Goal: Task Accomplishment & Management: Manage account settings

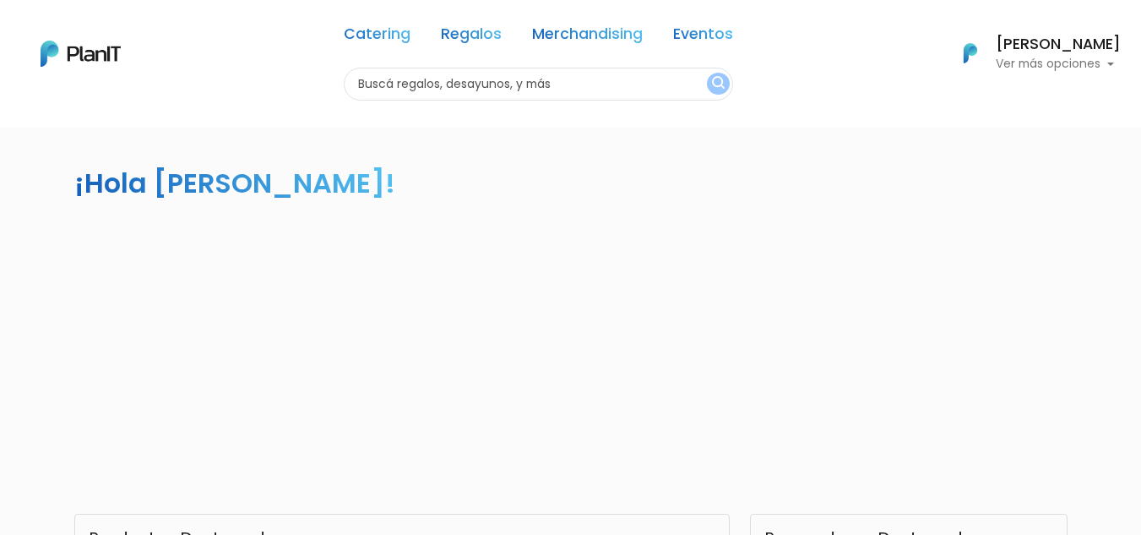
click at [395, 37] on link "Catering" at bounding box center [377, 37] width 67 height 20
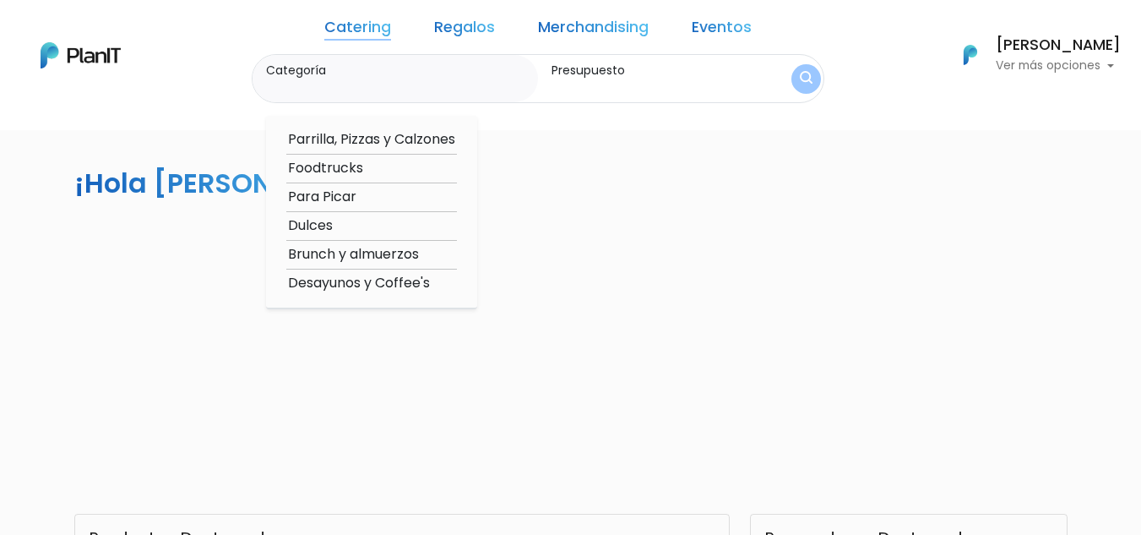
click at [373, 275] on option "Desayunos y Coffee's" at bounding box center [371, 283] width 171 height 21
type input "Desayunos y Coffee's"
type input "$0 - $1000"
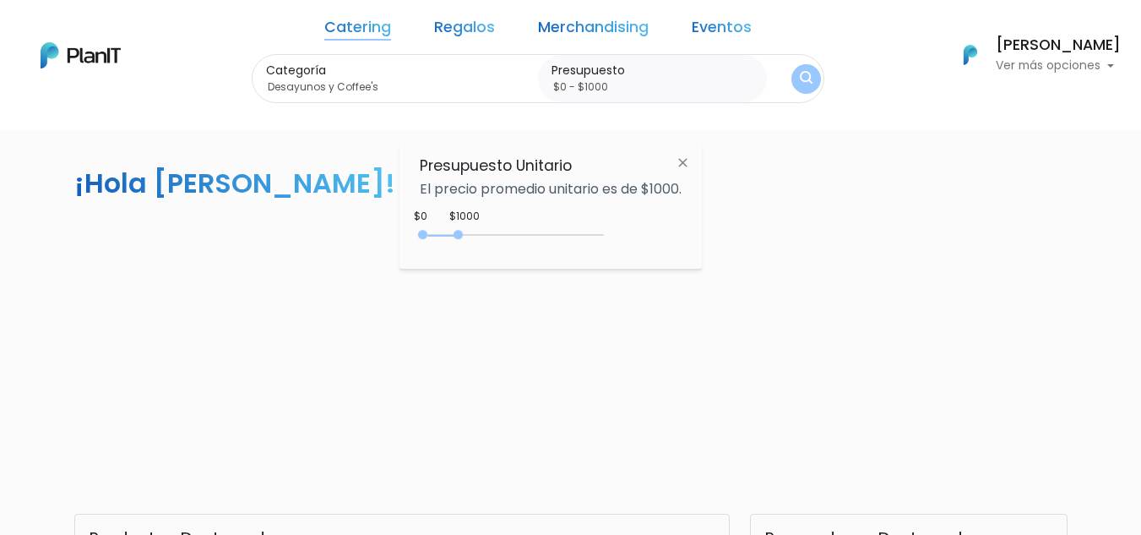
click at [800, 79] on img "submit" at bounding box center [806, 79] width 13 height 16
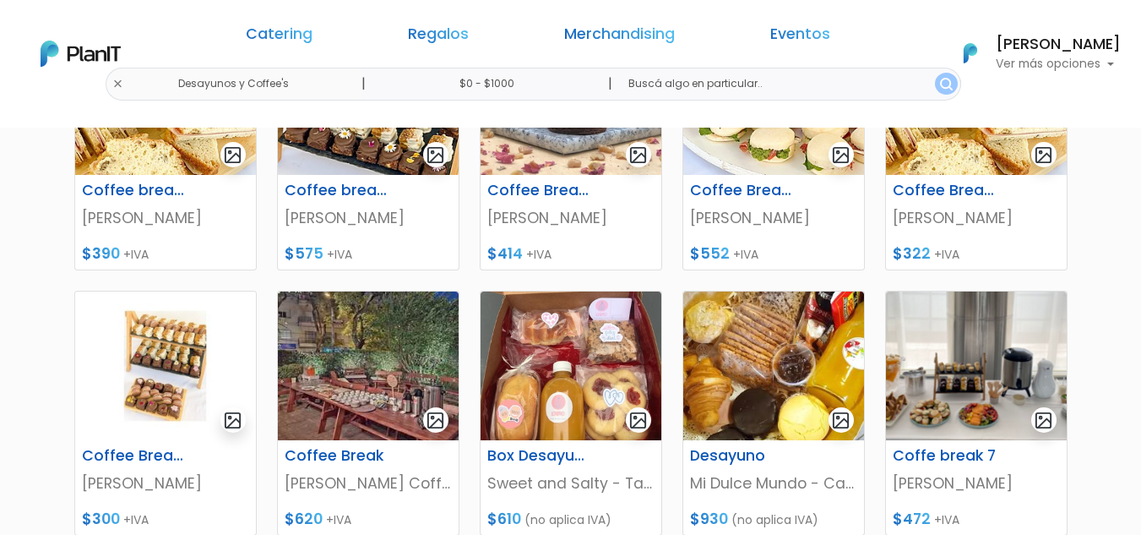
scroll to position [355, 0]
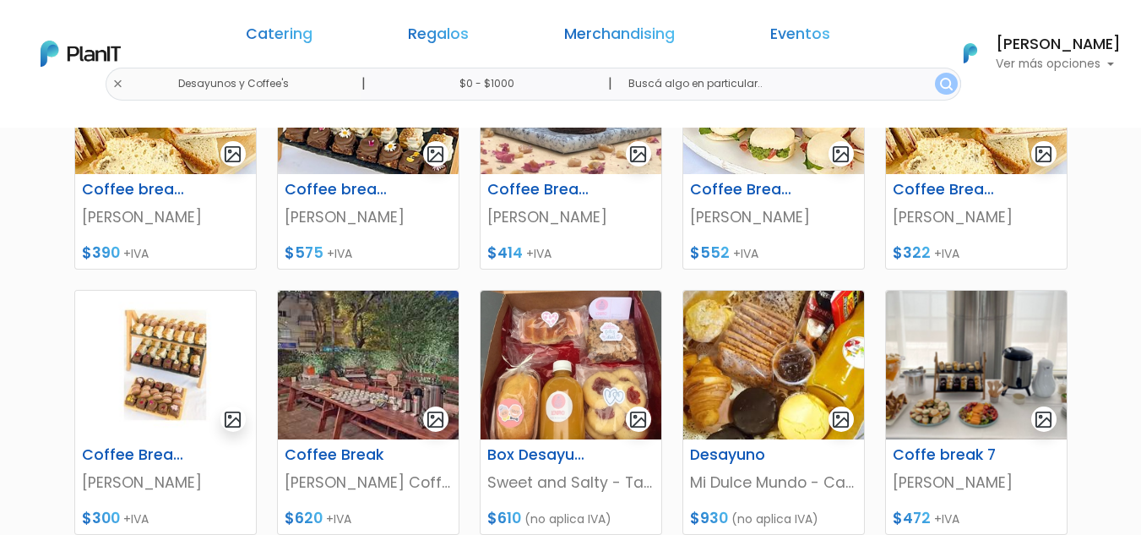
click at [1108, 76] on div "Catering Regalos Merchandising Eventos Desayunos y Coffee's | $0 - $1000 | Cate…" at bounding box center [570, 54] width 1141 height 94
click at [1118, 58] on p "Ver más opciones" at bounding box center [1058, 64] width 125 height 12
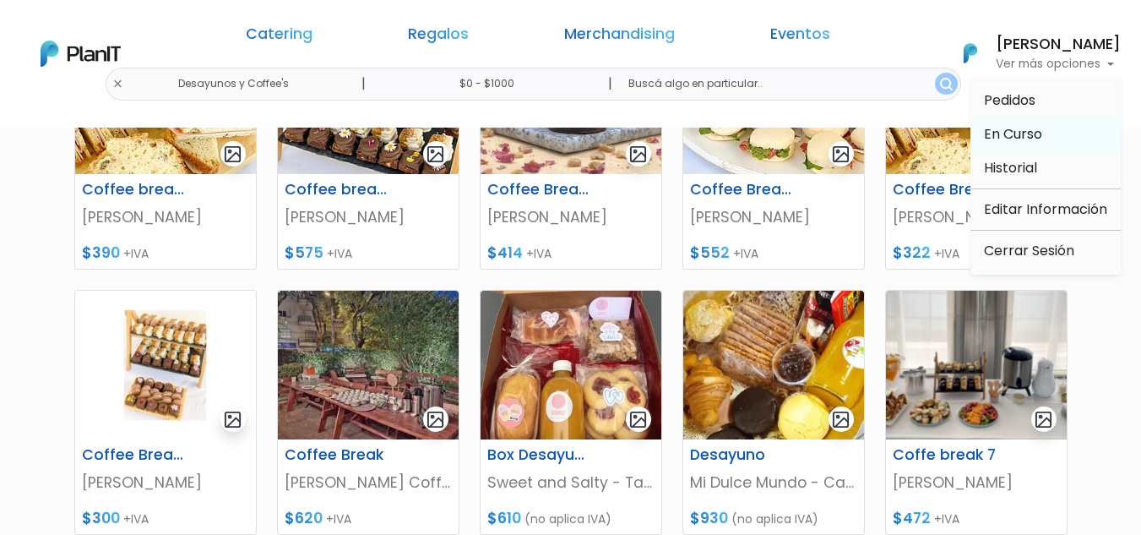
click at [1021, 136] on span "En Curso" at bounding box center [1013, 133] width 58 height 19
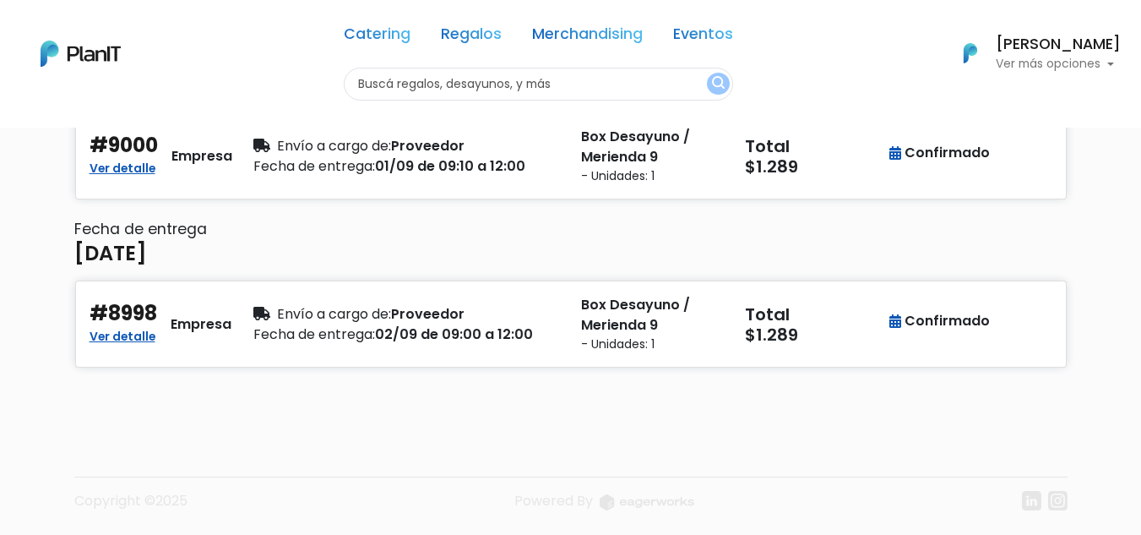
scroll to position [417, 0]
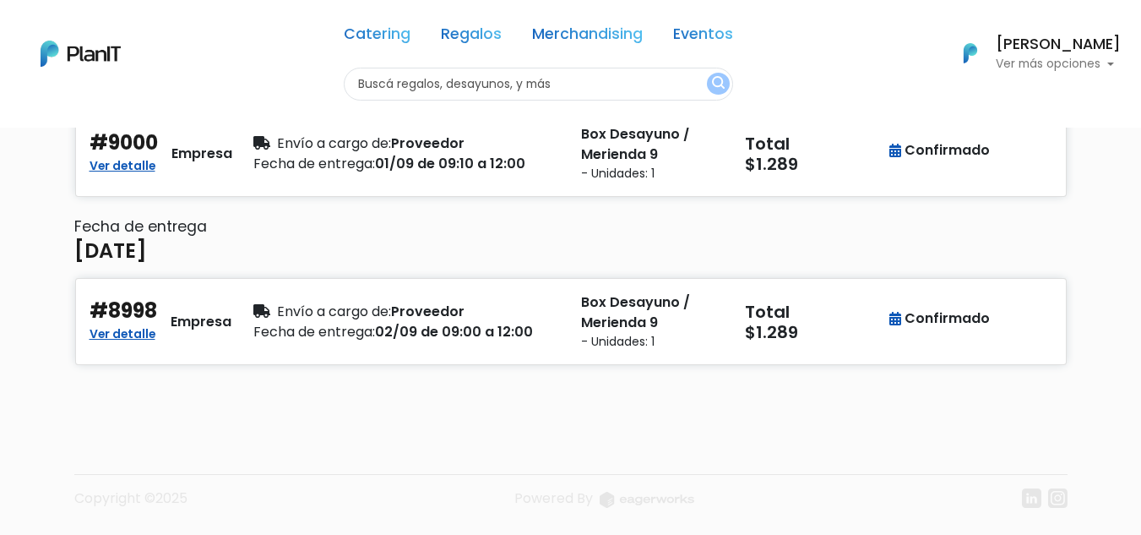
click at [1037, 67] on p "Ver más opciones" at bounding box center [1058, 64] width 125 height 12
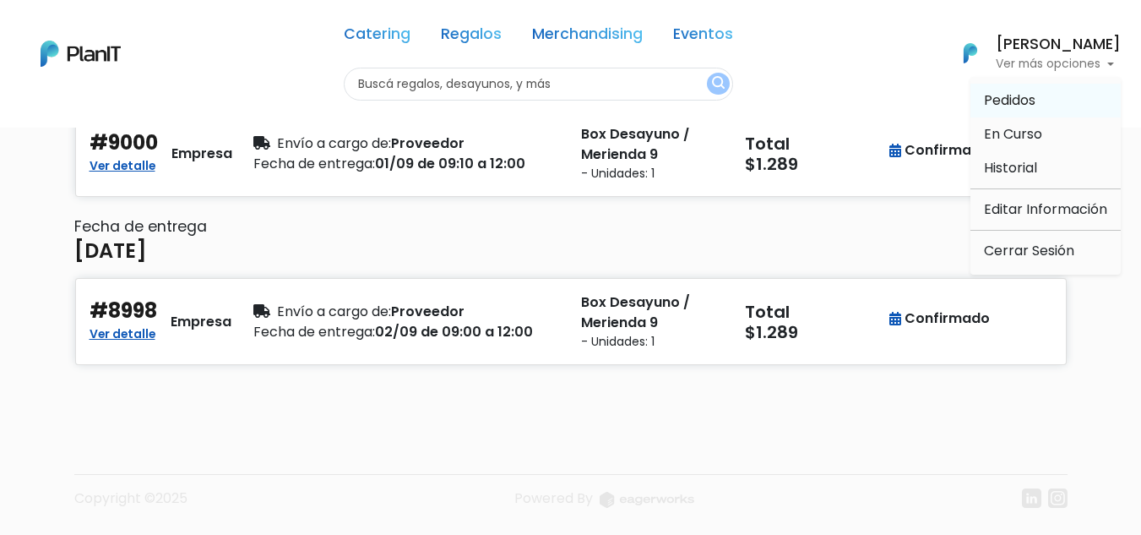
click at [1019, 101] on span "Pedidos" at bounding box center [1010, 99] width 52 height 19
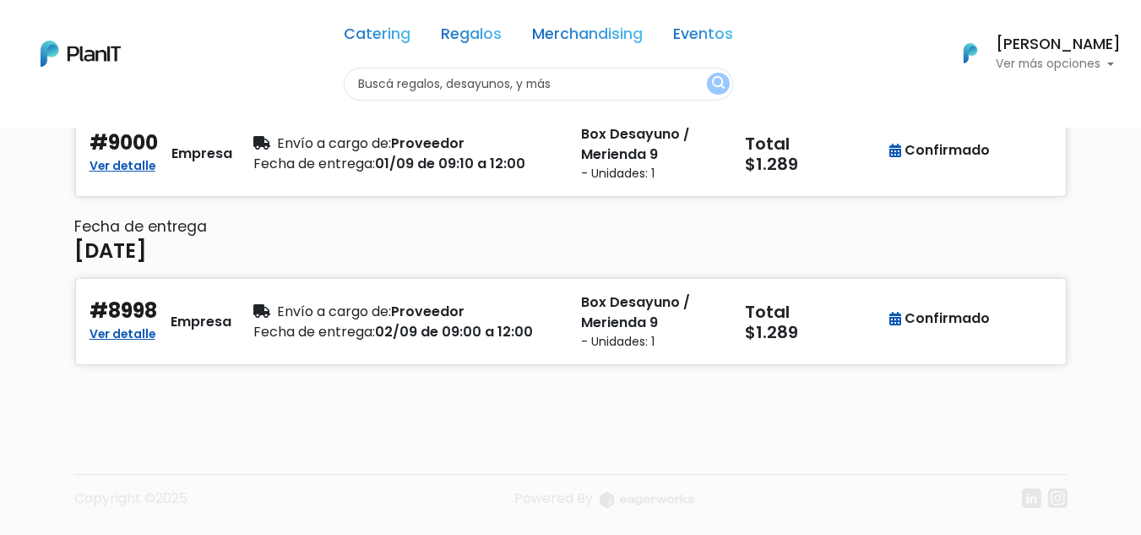
click at [1029, 64] on p "Ver más opciones" at bounding box center [1058, 64] width 125 height 12
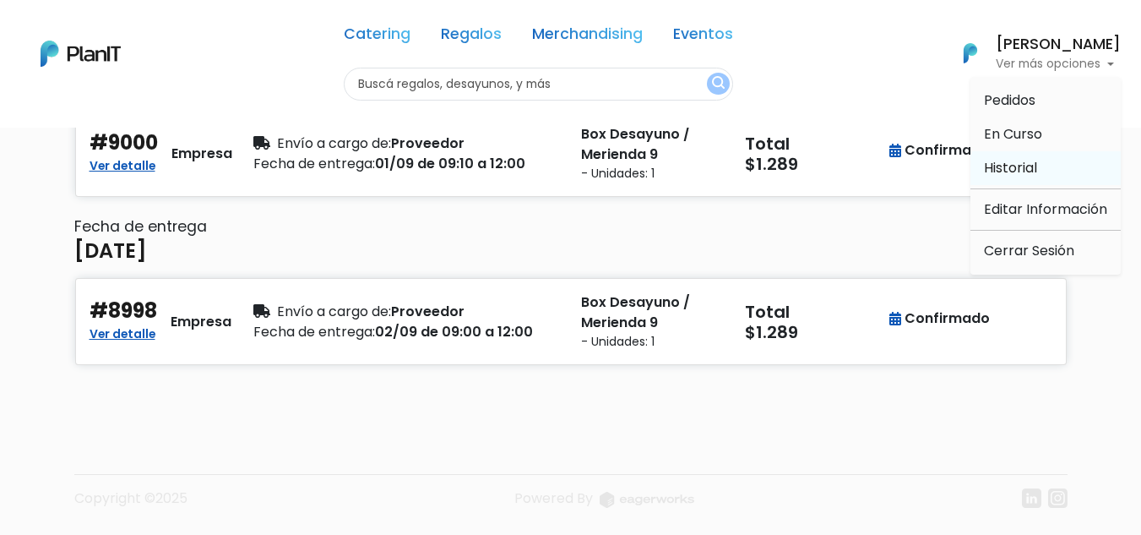
click at [1008, 162] on span "Historial" at bounding box center [1010, 167] width 53 height 19
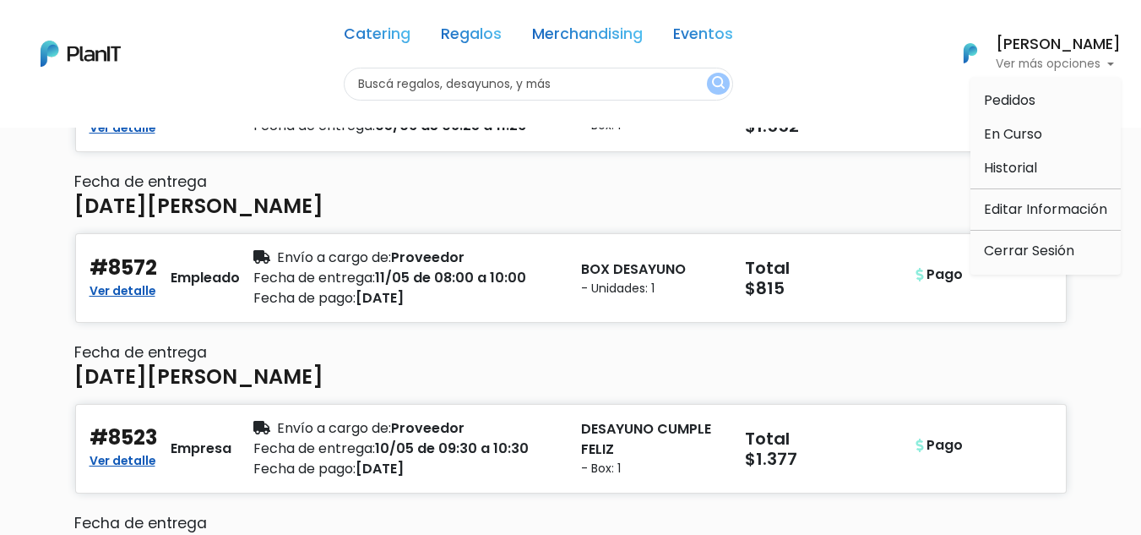
scroll to position [2565, 0]
